Goal: Transaction & Acquisition: Download file/media

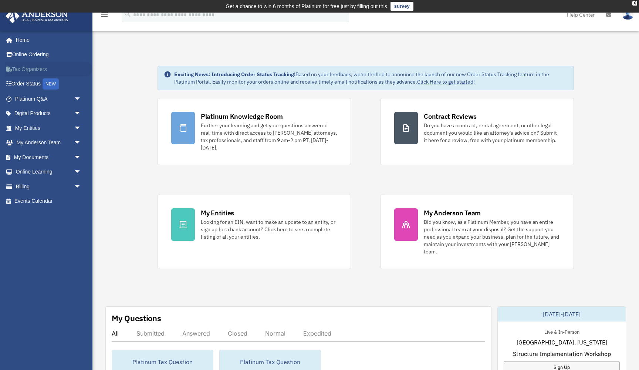
click at [33, 68] on link "Tax Organizers" at bounding box center [48, 69] width 87 height 15
click at [24, 155] on link "My Documents arrow_drop_down" at bounding box center [48, 157] width 87 height 15
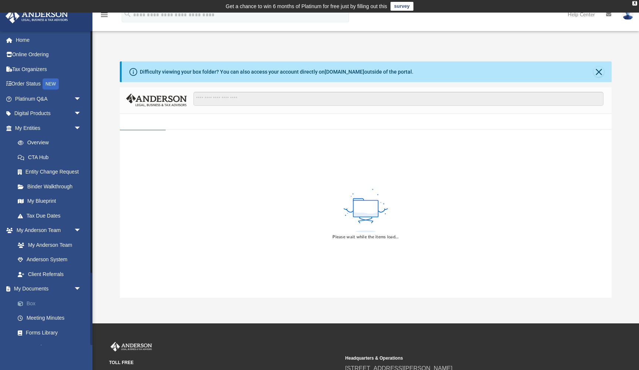
click at [30, 299] on link "Box" at bounding box center [51, 303] width 82 height 15
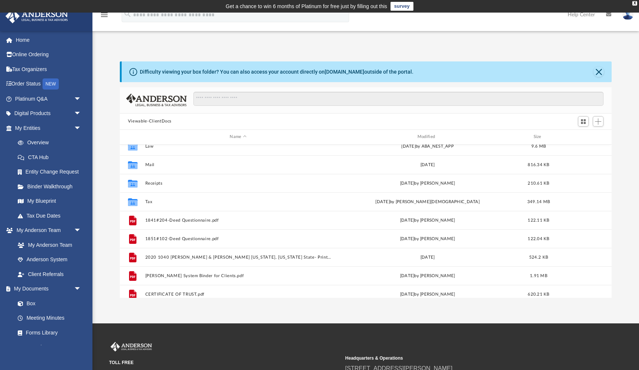
scroll to position [22, 0]
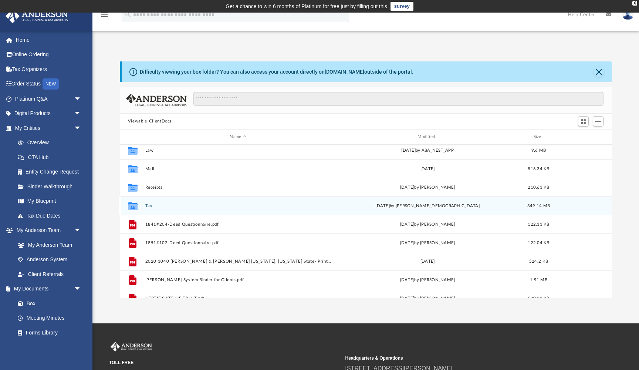
click at [148, 206] on button "Tax" at bounding box center [238, 205] width 186 height 5
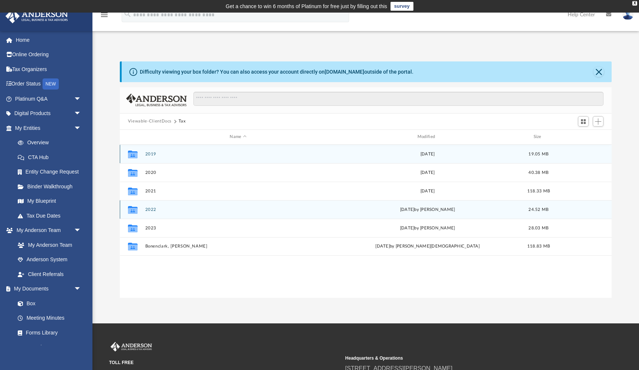
scroll to position [0, 0]
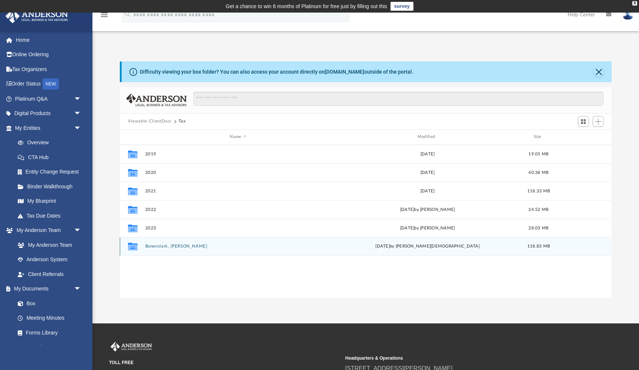
click at [160, 245] on button "Bonenclark, Derek D." at bounding box center [238, 246] width 186 height 5
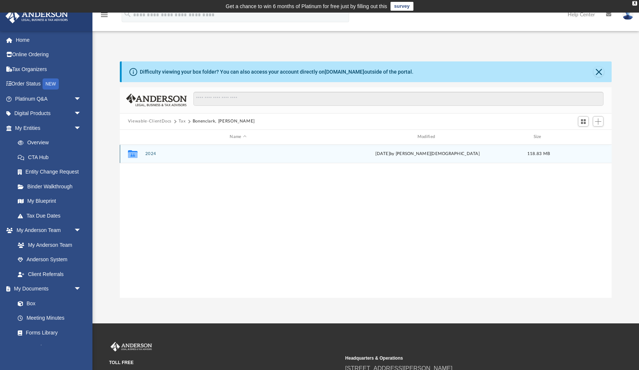
click at [149, 154] on button "2024" at bounding box center [238, 153] width 186 height 5
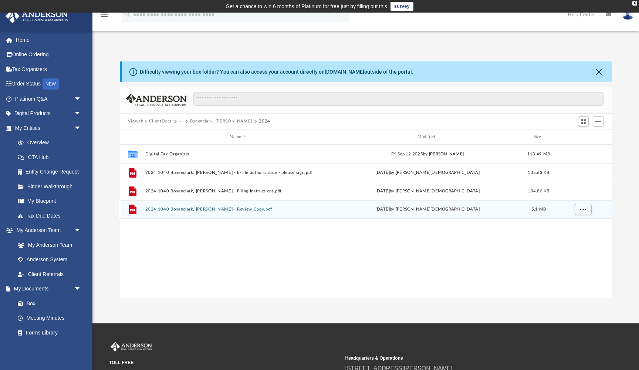
click at [187, 207] on button "2024 1040 Bonenclark, Derek D. - Review Copy.pdf" at bounding box center [238, 209] width 186 height 5
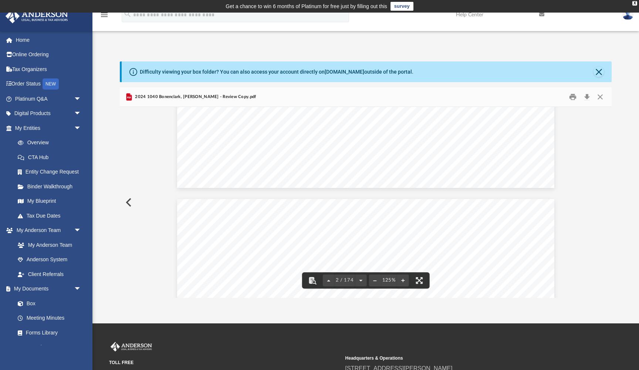
scroll to position [413, 0]
click at [586, 97] on button "Download" at bounding box center [586, 96] width 13 height 11
